Goal: Task Accomplishment & Management: Use online tool/utility

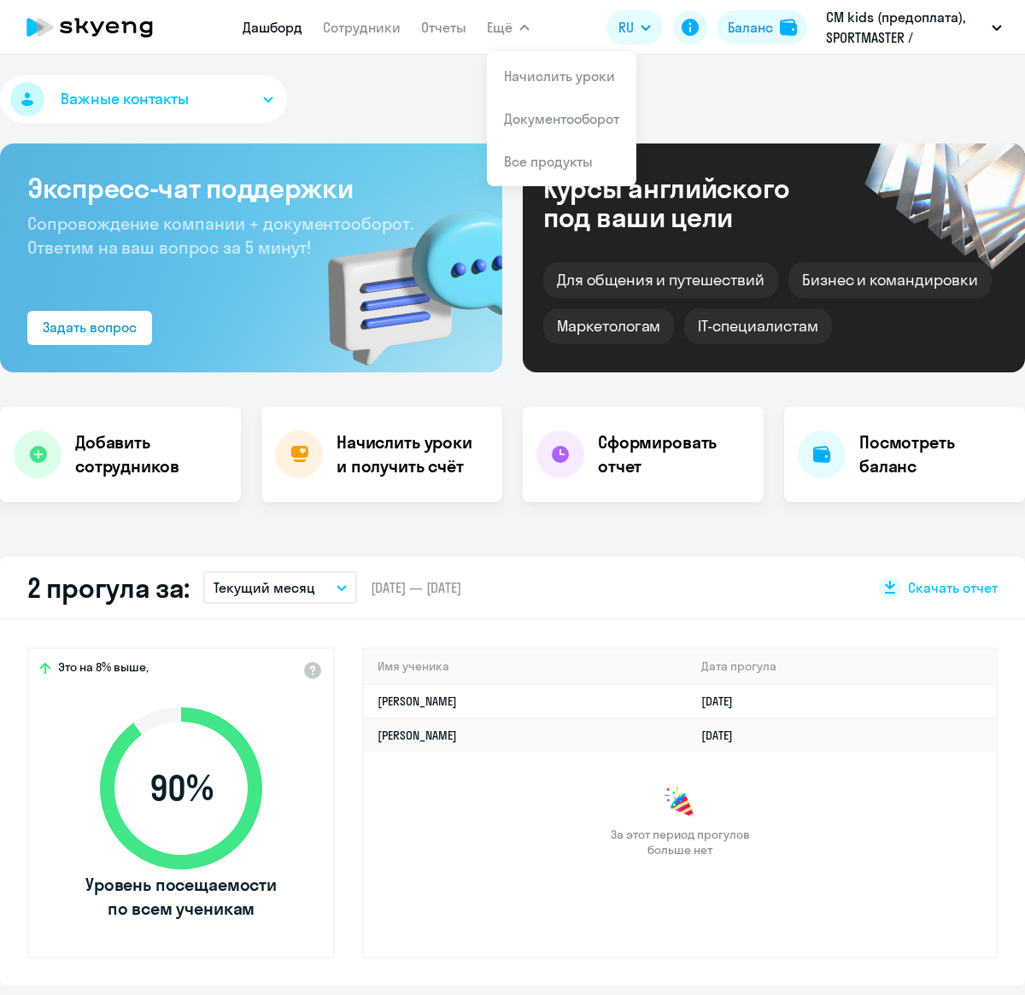
click at [535, 81] on link "Начислить уроки" at bounding box center [559, 75] width 111 height 17
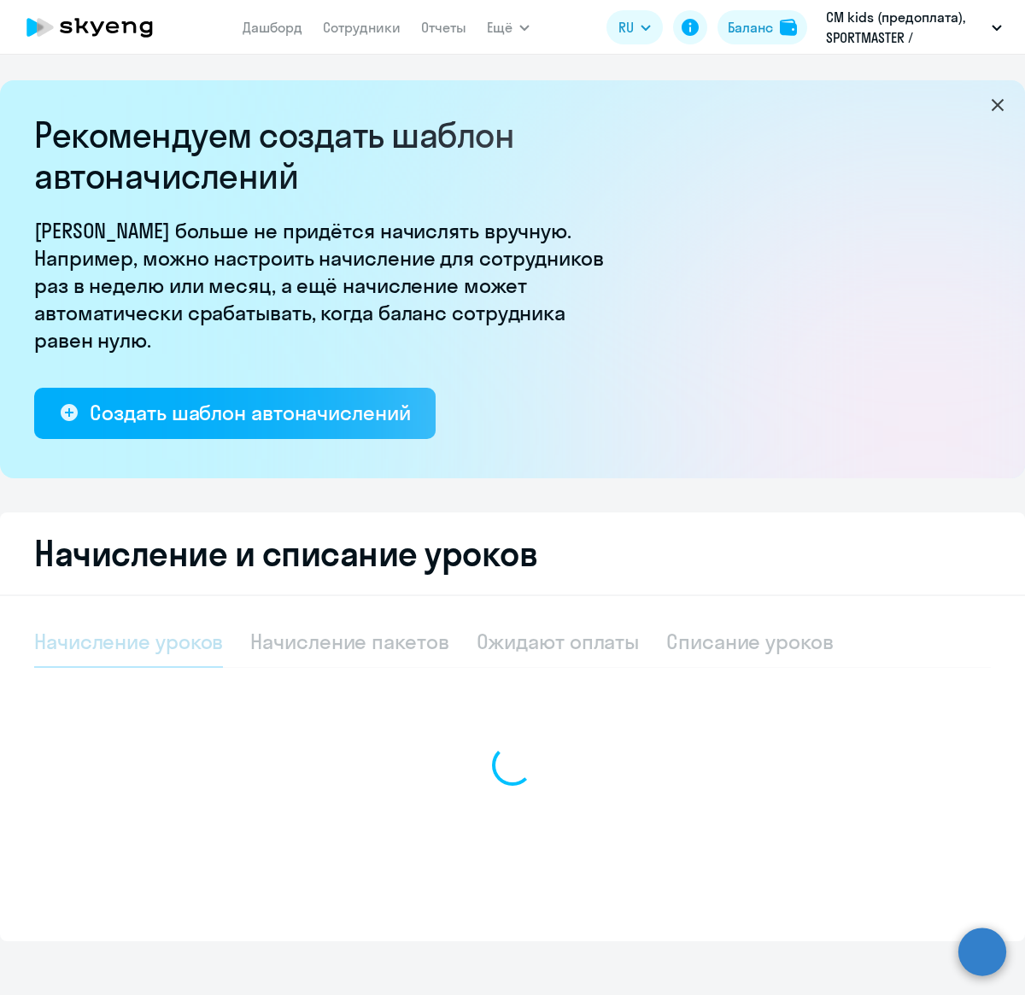
select select "10"
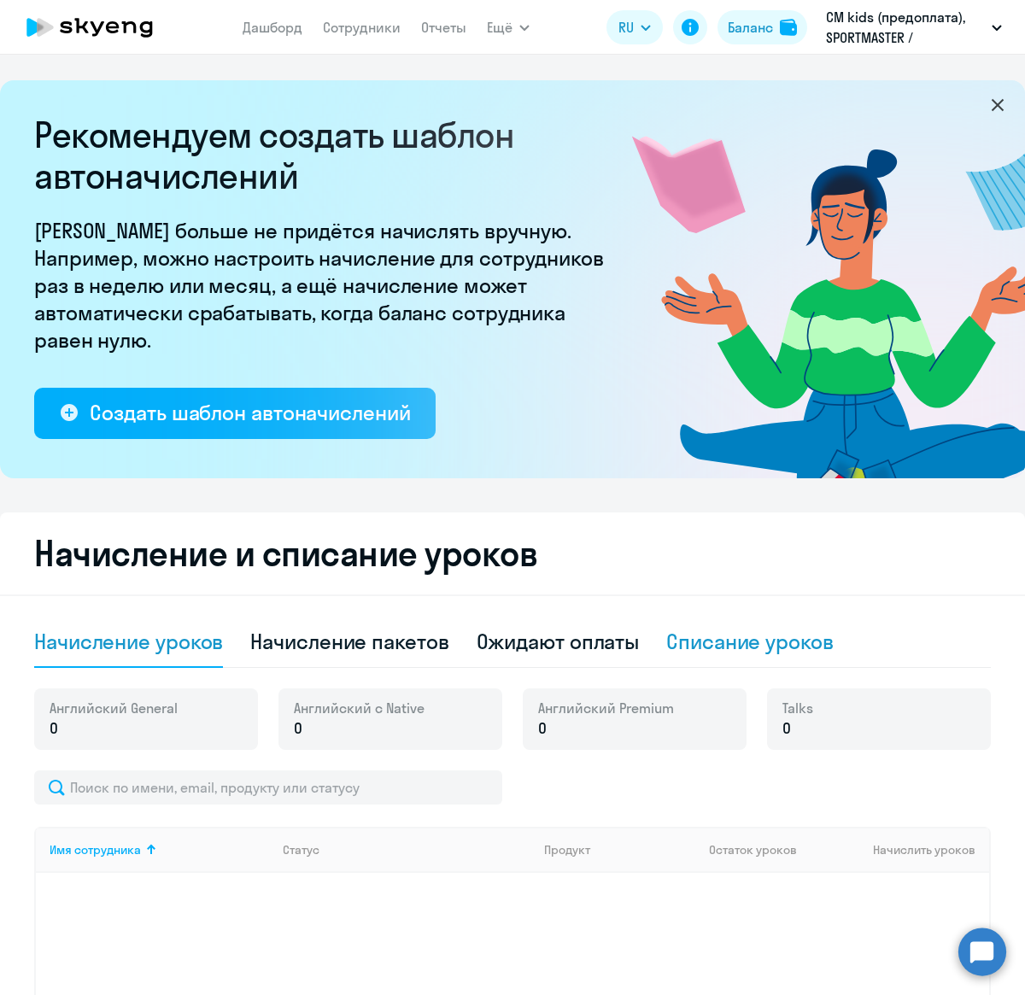
click at [719, 640] on div "Списание уроков" at bounding box center [749, 641] width 167 height 27
select select "10"
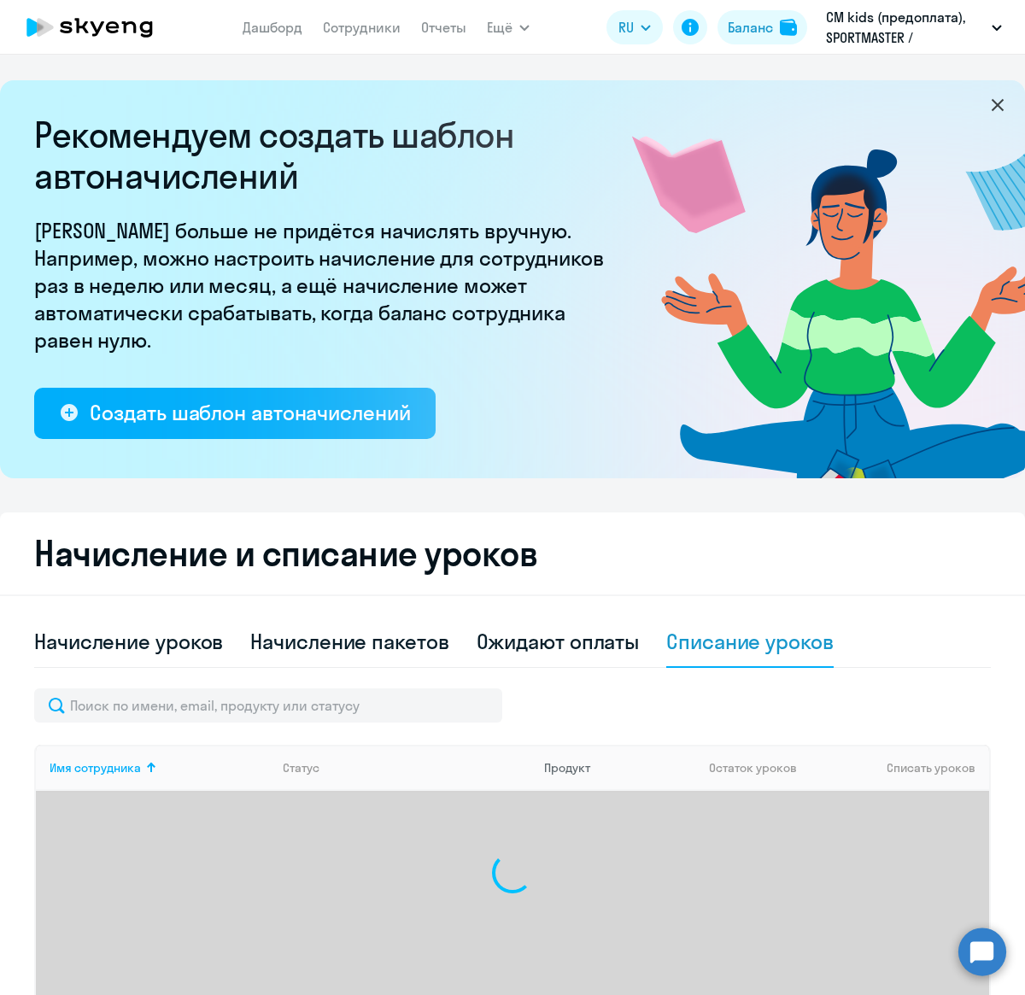
scroll to position [149, 0]
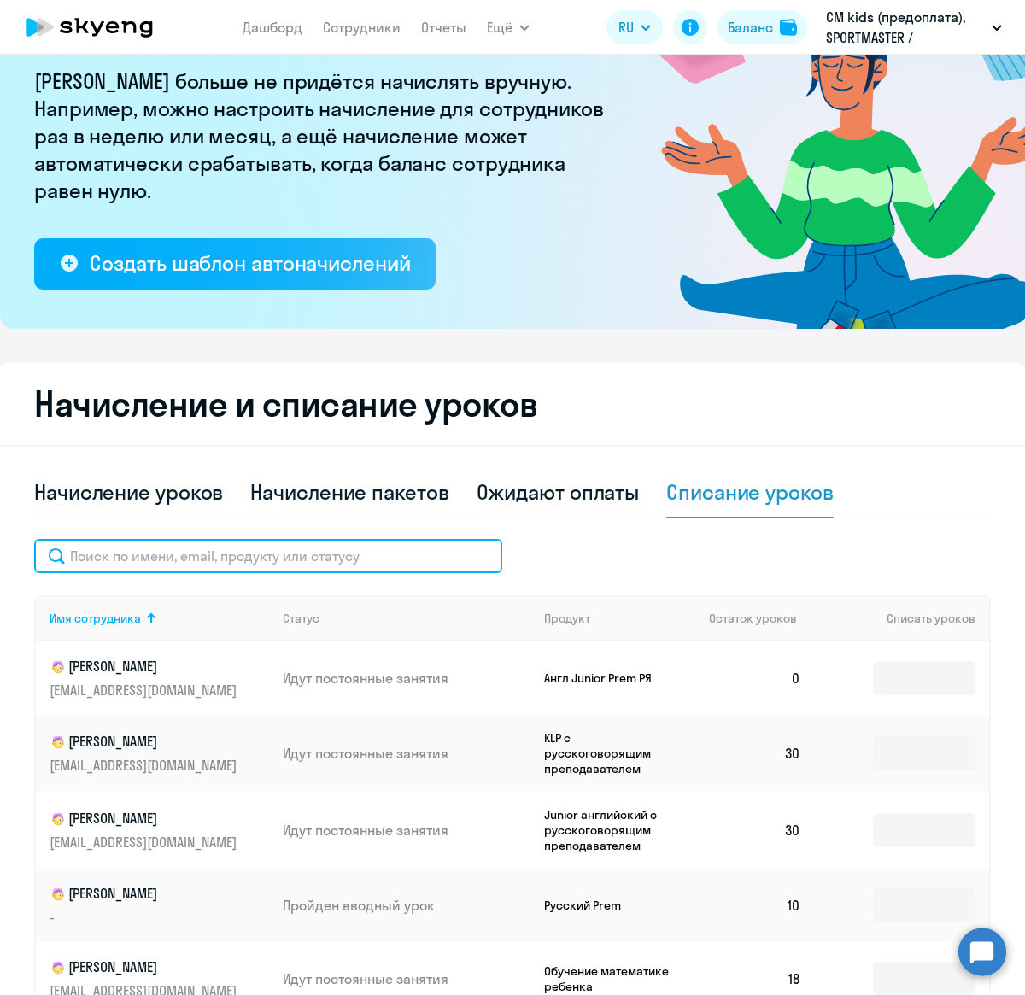
click at [271, 544] on input "text" at bounding box center [268, 556] width 468 height 34
paste input "[PERSON_NAME]"
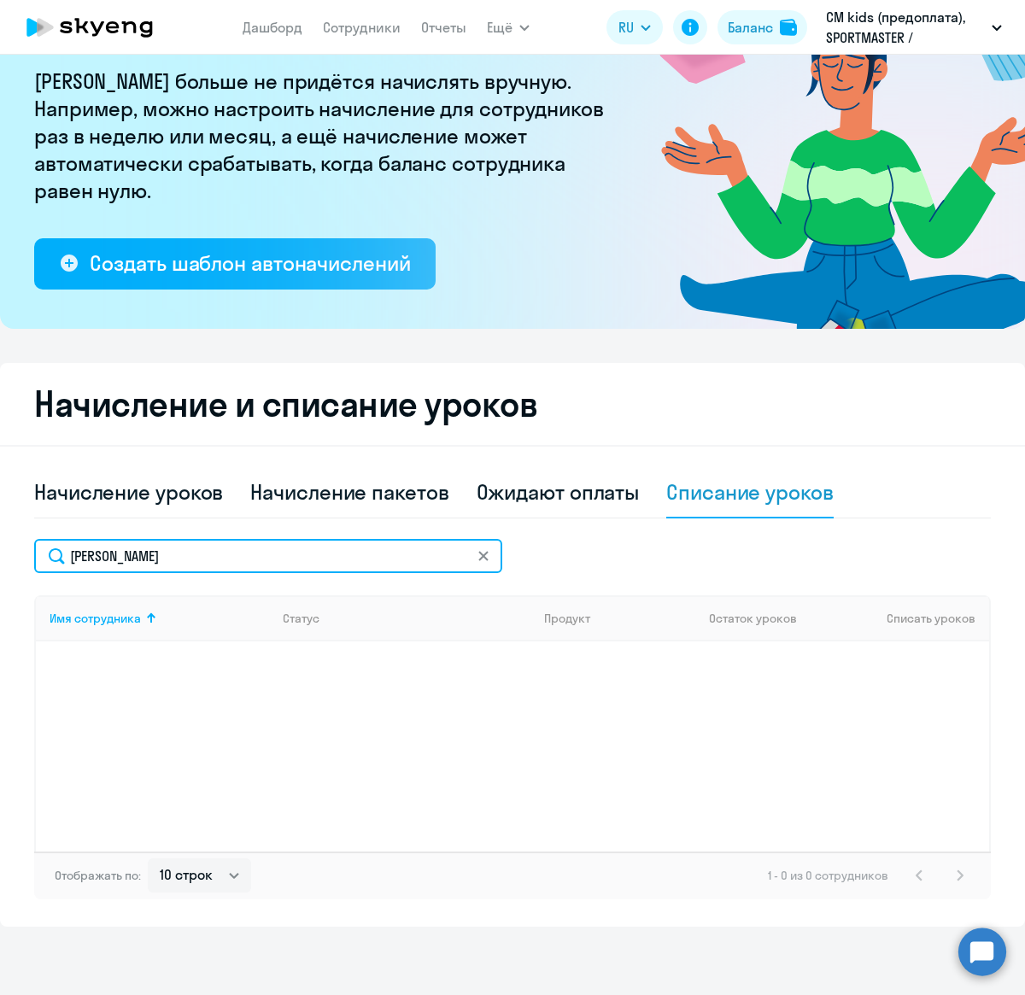
drag, startPoint x: 191, startPoint y: 554, endPoint x: 0, endPoint y: 551, distance: 191.4
click at [0, 551] on div "Начисление и списание уроков Начисление уроков Начисление пакетов Ожидают оплат…" at bounding box center [512, 645] width 1025 height 564
type input "[PERSON_NAME]"
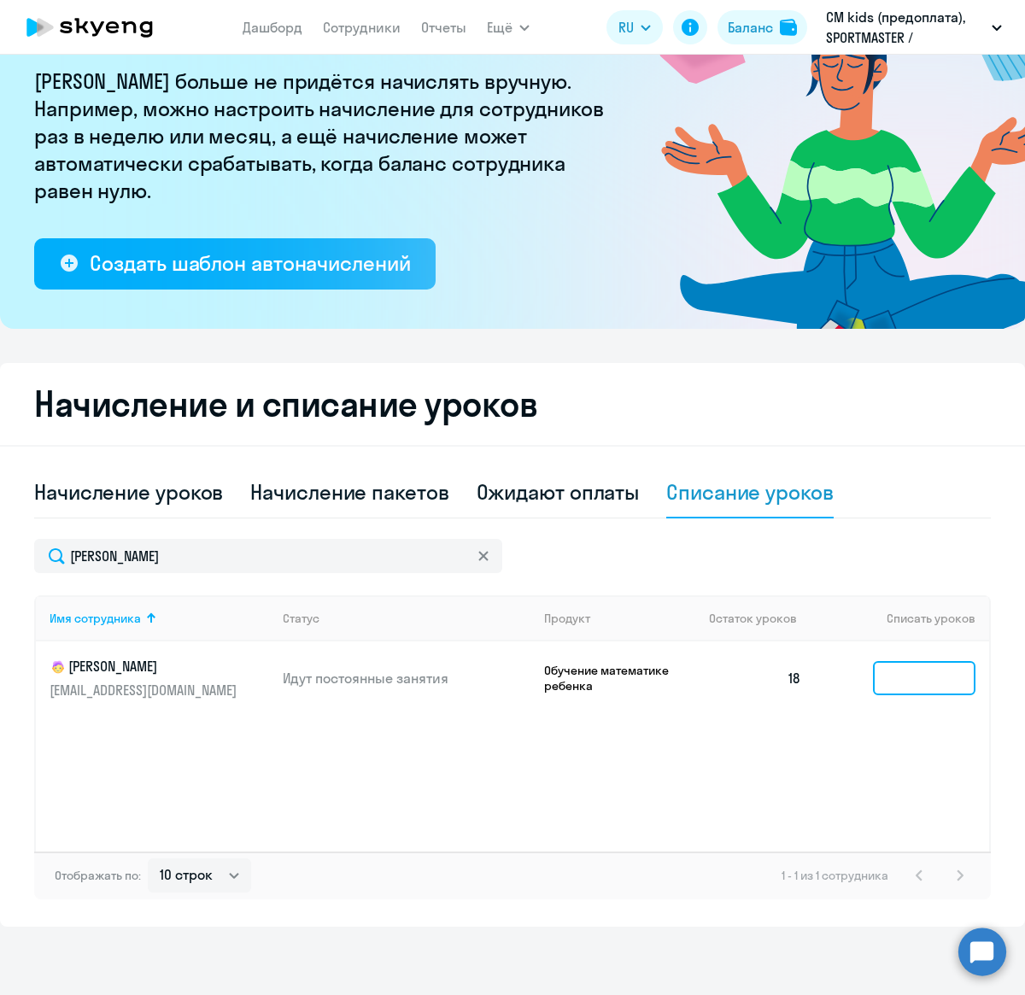
click at [958, 682] on input at bounding box center [924, 678] width 102 height 34
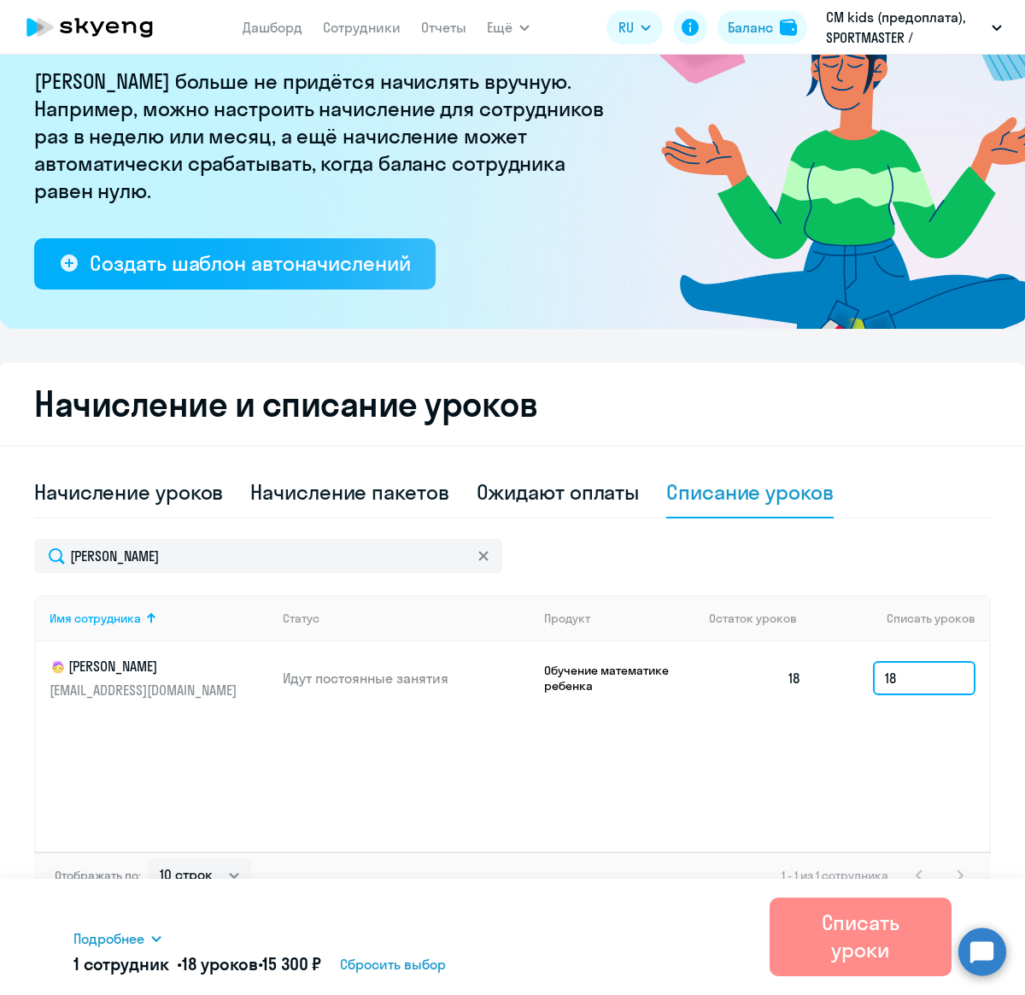
type input "18"
click at [891, 930] on div "Списать уроки" at bounding box center [861, 936] width 135 height 55
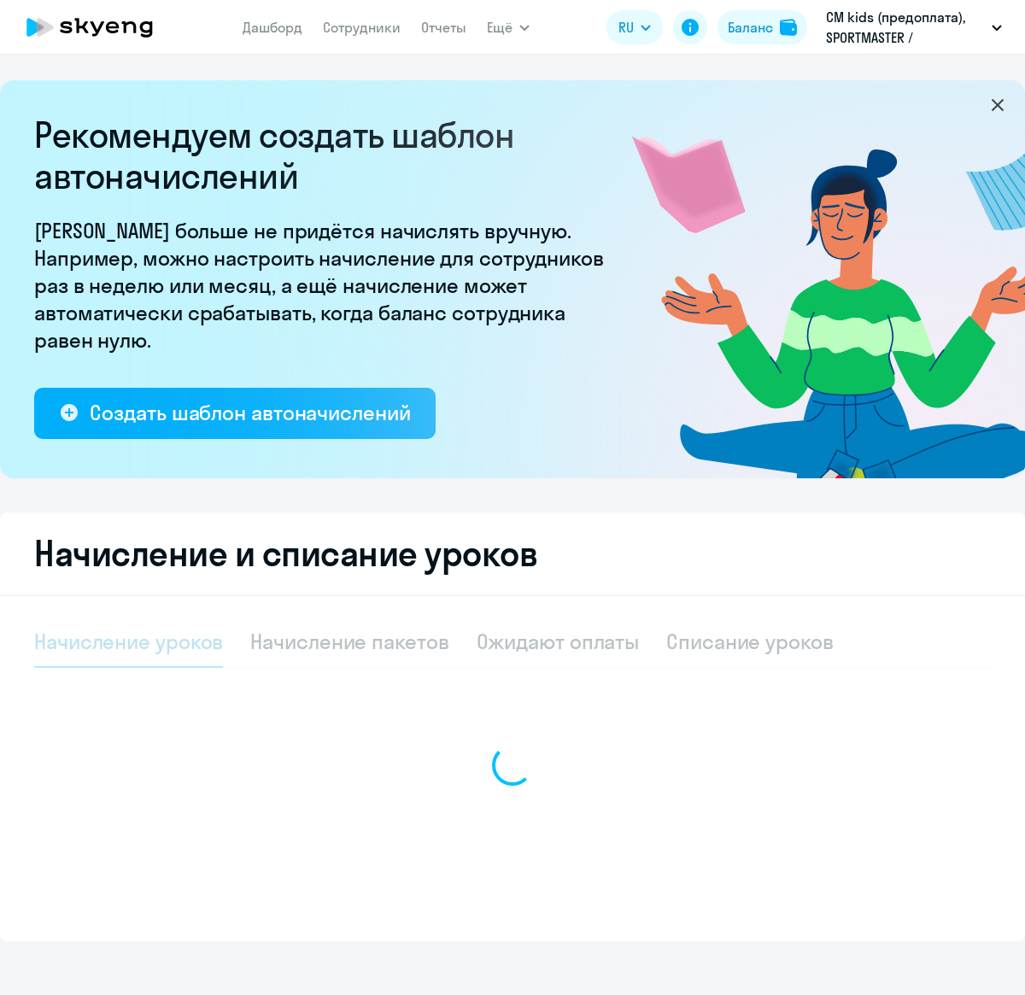
select select "10"
